Goal: Information Seeking & Learning: Learn about a topic

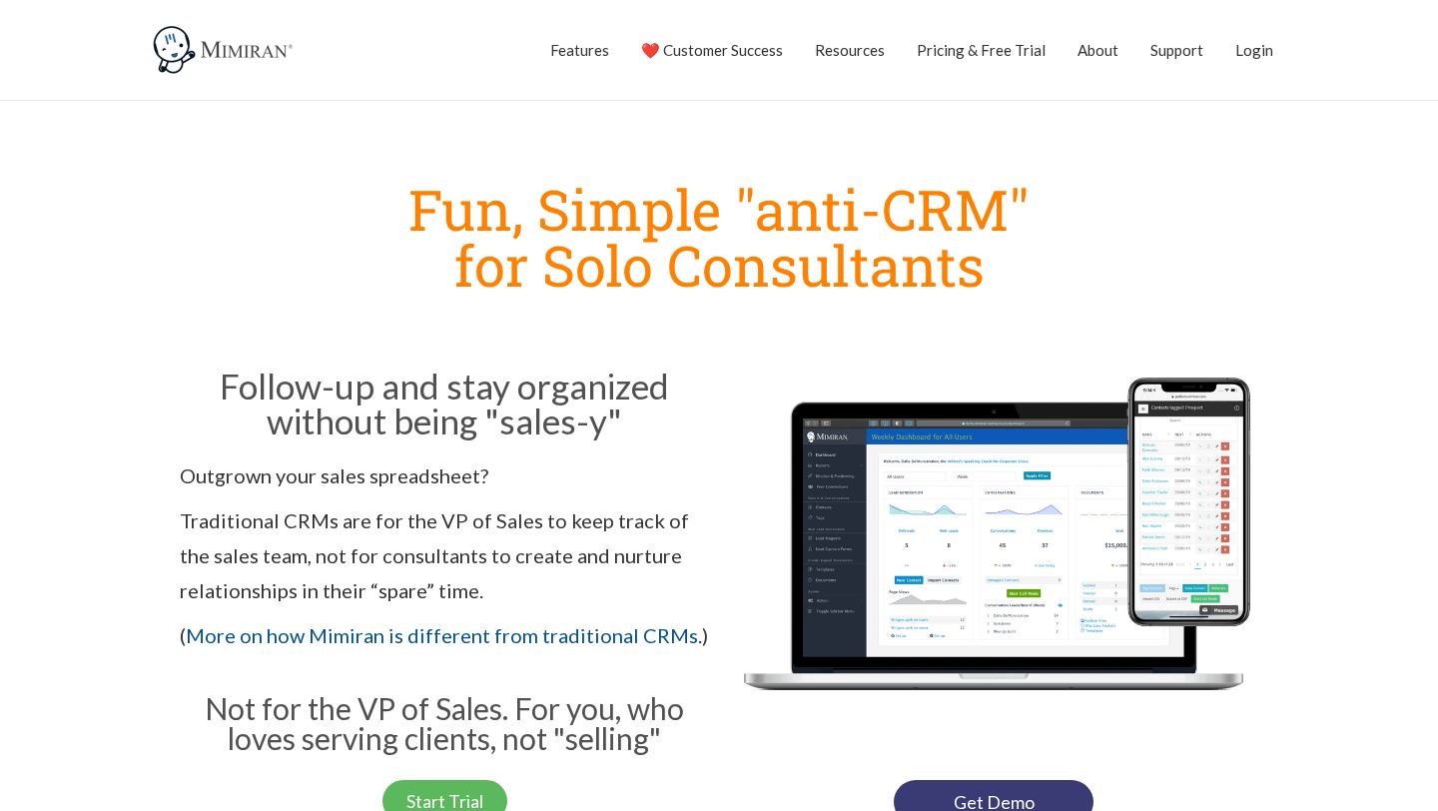
click at [127, 312] on section "Fun, Simple "anti-CRM" for Solo Consultants Follow-up and stay organized withou…" at bounding box center [719, 497] width 1438 height 693
click at [694, 50] on link "❤️ Customer Success" at bounding box center [712, 50] width 142 height 50
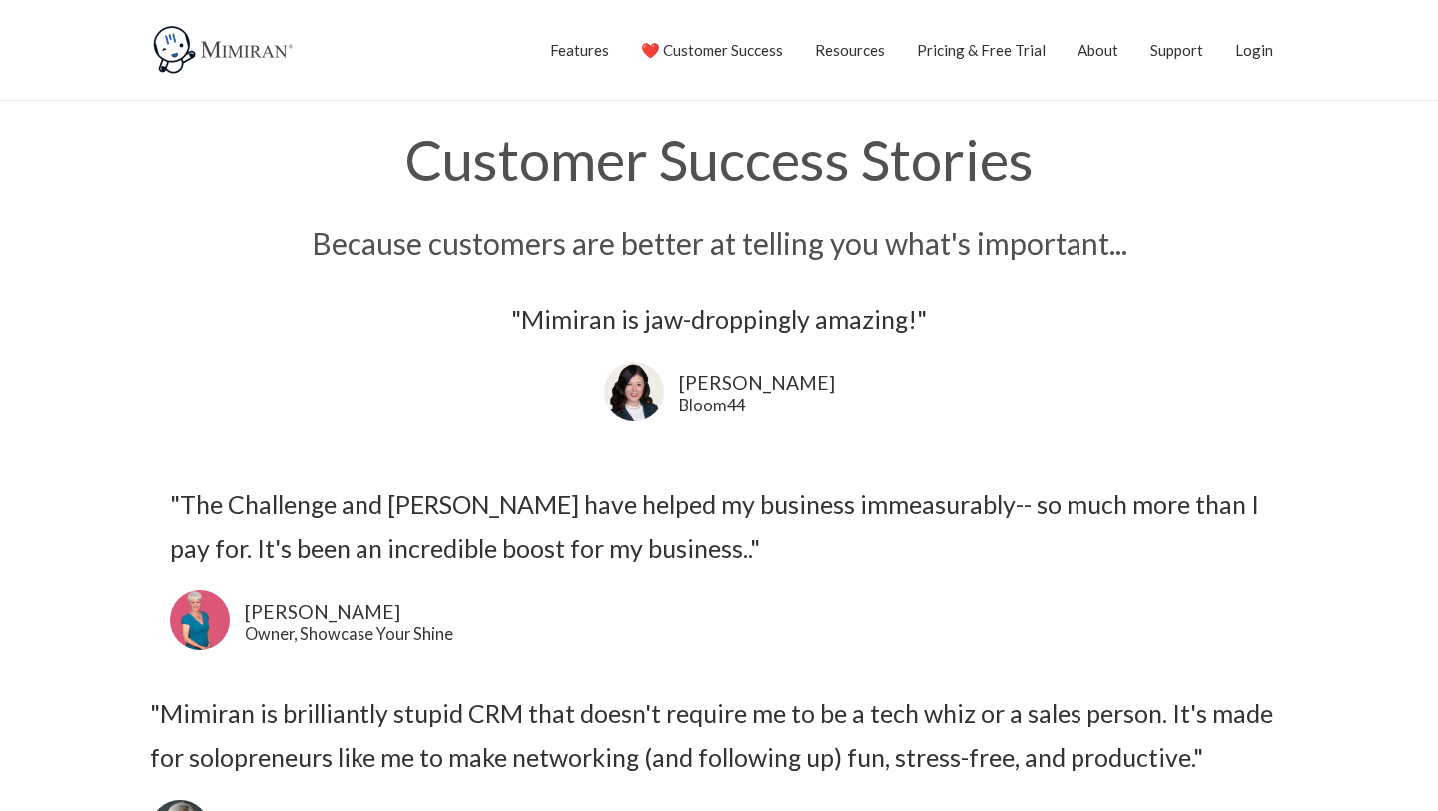
click at [1094, 47] on link "About" at bounding box center [1098, 50] width 41 height 50
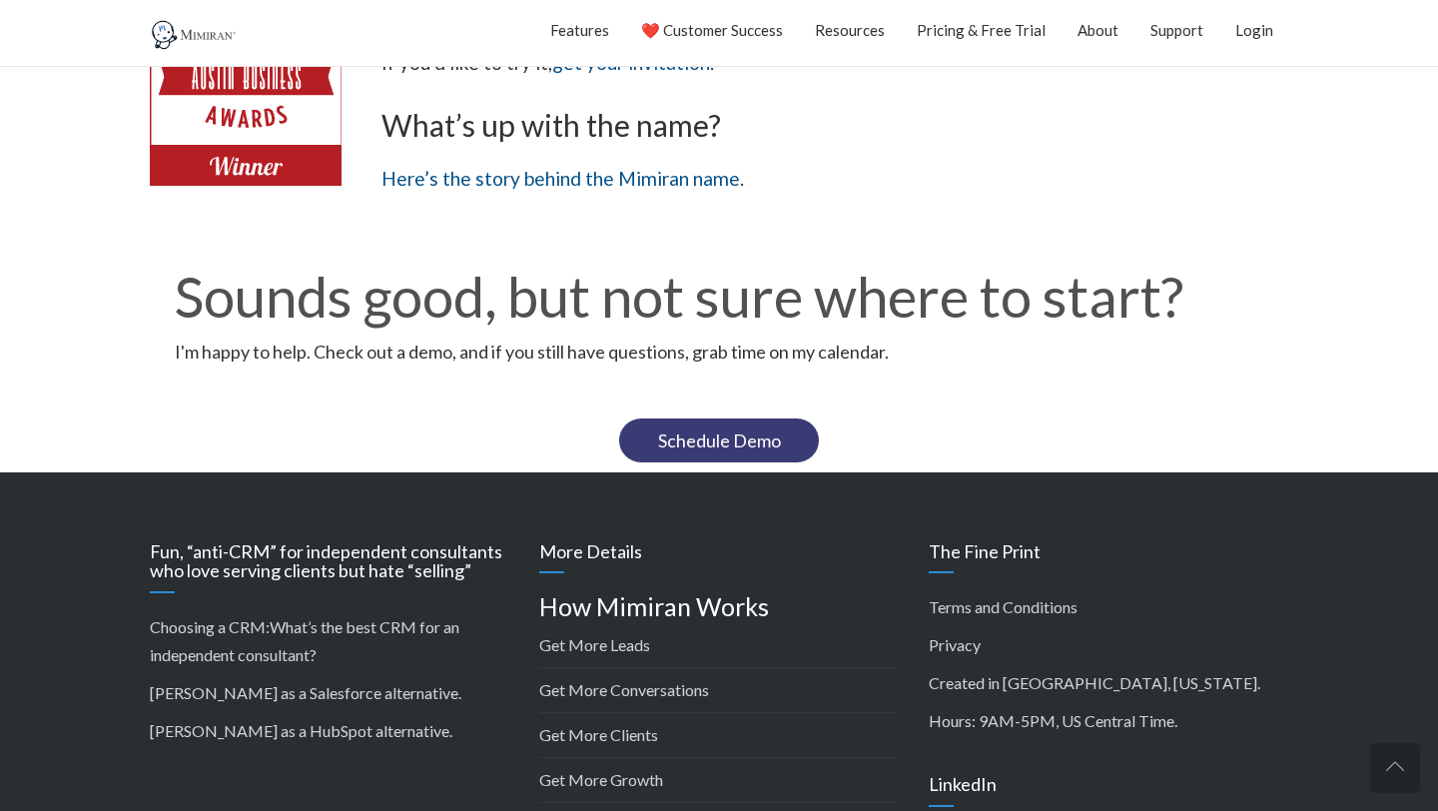
scroll to position [1678, 0]
